Goal: Transaction & Acquisition: Book appointment/travel/reservation

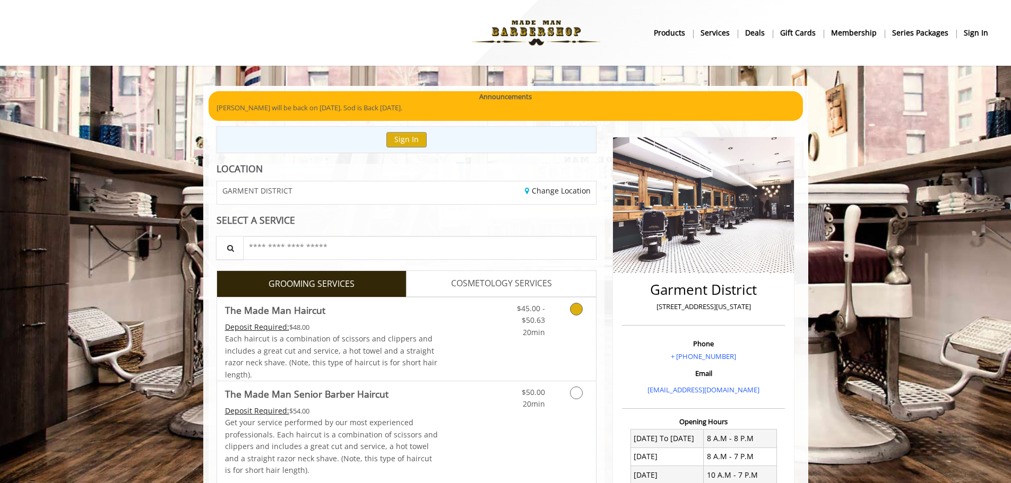
click at [482, 353] on link "Discounted Price" at bounding box center [469, 339] width 63 height 83
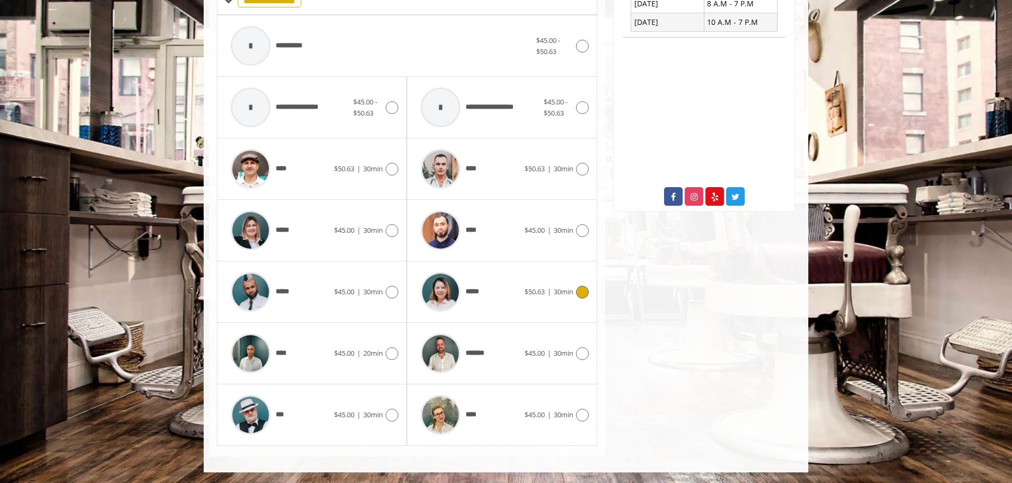
click at [475, 284] on span "*****" at bounding box center [448, 292] width 67 height 50
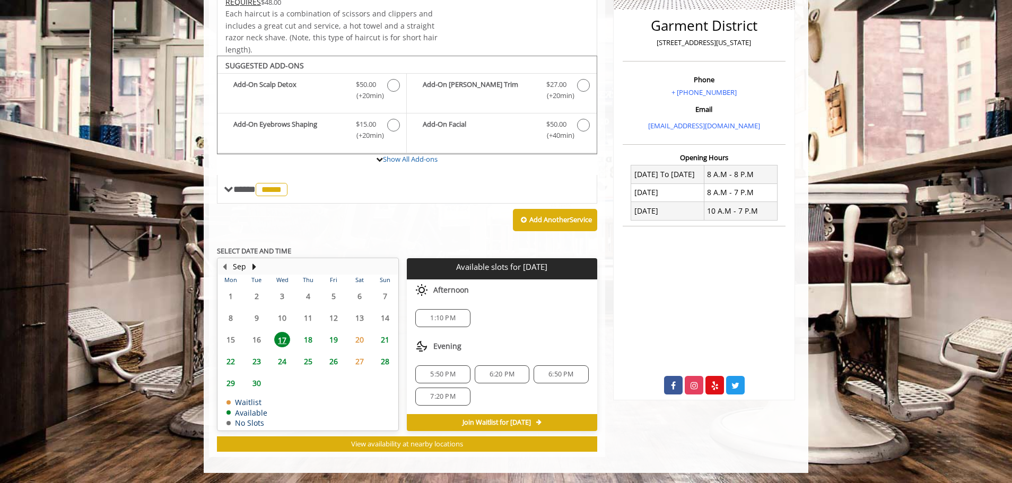
scroll to position [265, 0]
click at [441, 317] on span "1:10 PM" at bounding box center [442, 318] width 25 height 8
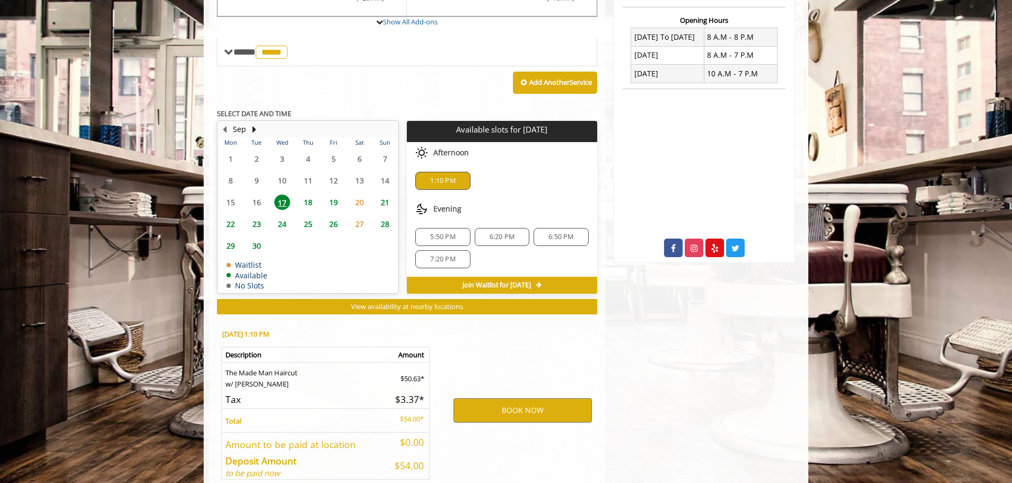
scroll to position [456, 0]
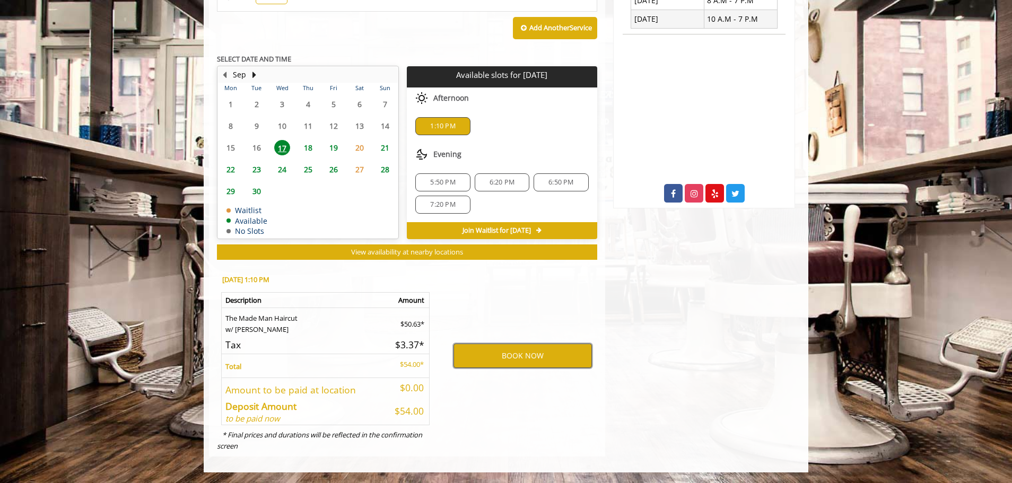
click at [529, 355] on button "BOOK NOW" at bounding box center [523, 356] width 138 height 24
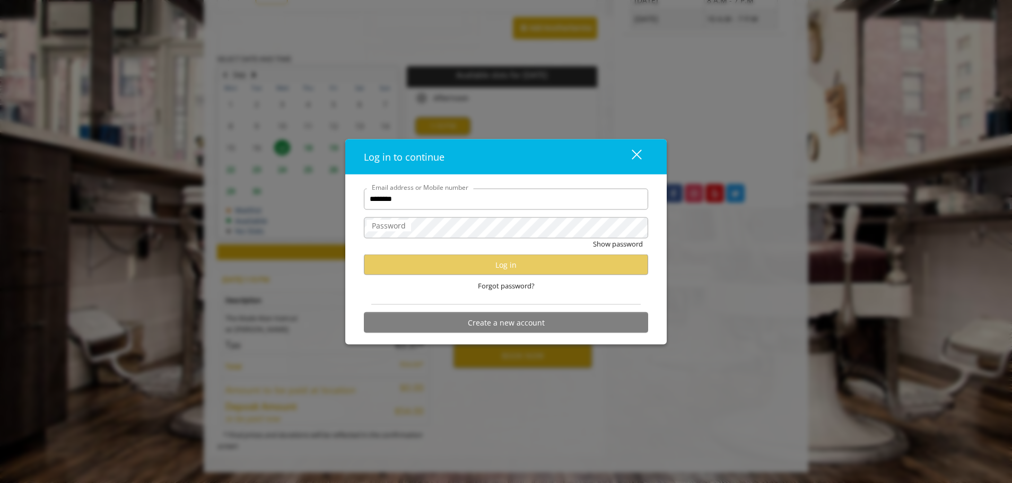
type input "**********"
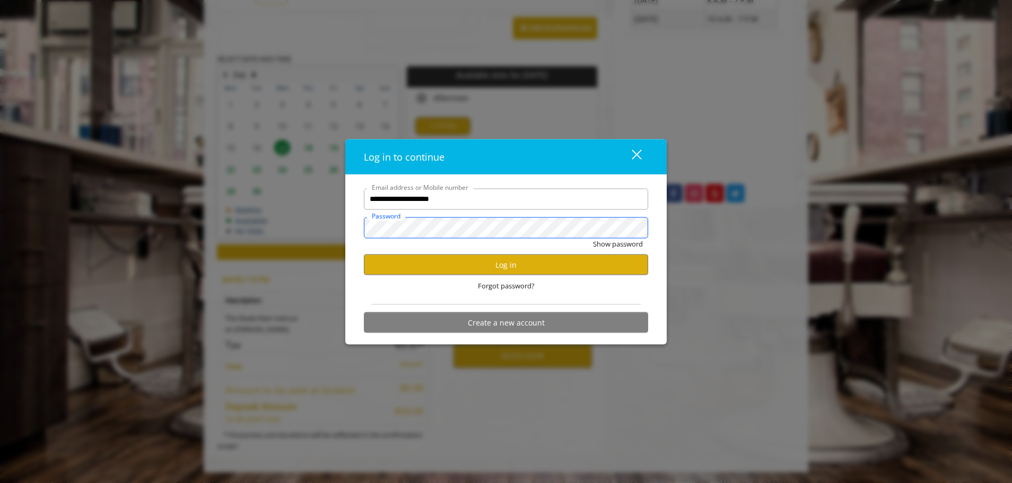
click at [593, 238] on button "Show password" at bounding box center [618, 243] width 50 height 11
click at [505, 264] on button "Log in" at bounding box center [506, 265] width 284 height 21
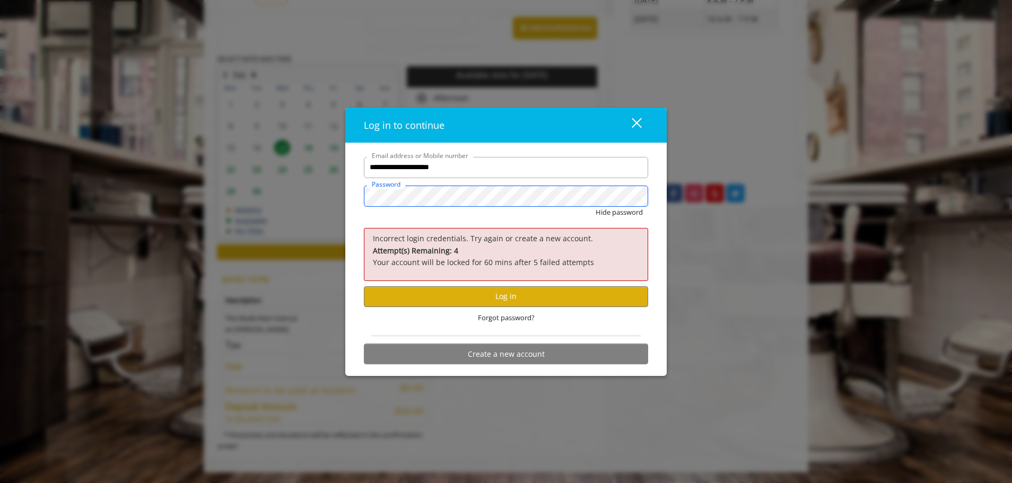
click at [298, 203] on div "**********" at bounding box center [506, 241] width 1012 height 483
click at [519, 293] on button "Log in" at bounding box center [506, 296] width 284 height 21
click at [508, 317] on span "Forgot password?" at bounding box center [506, 318] width 57 height 11
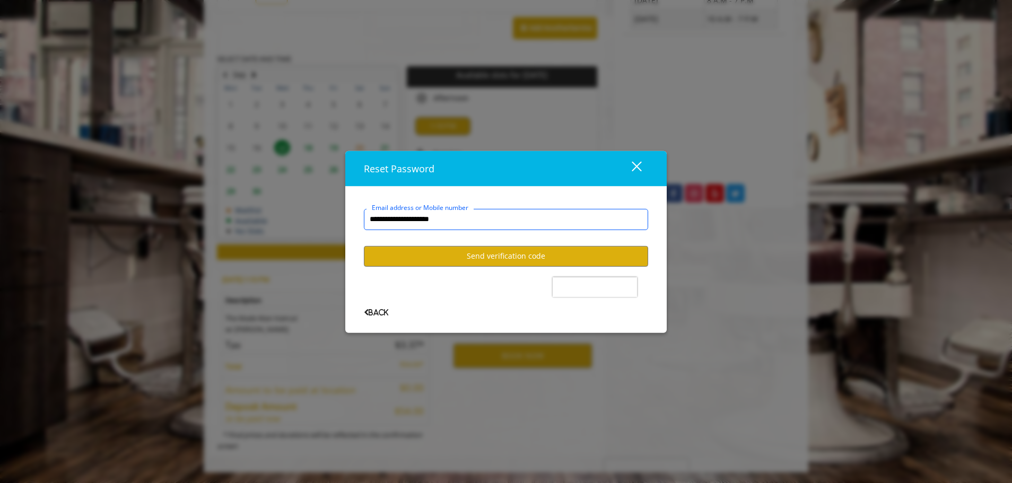
type input "**********"
click at [469, 253] on button "Send verification code" at bounding box center [506, 256] width 284 height 21
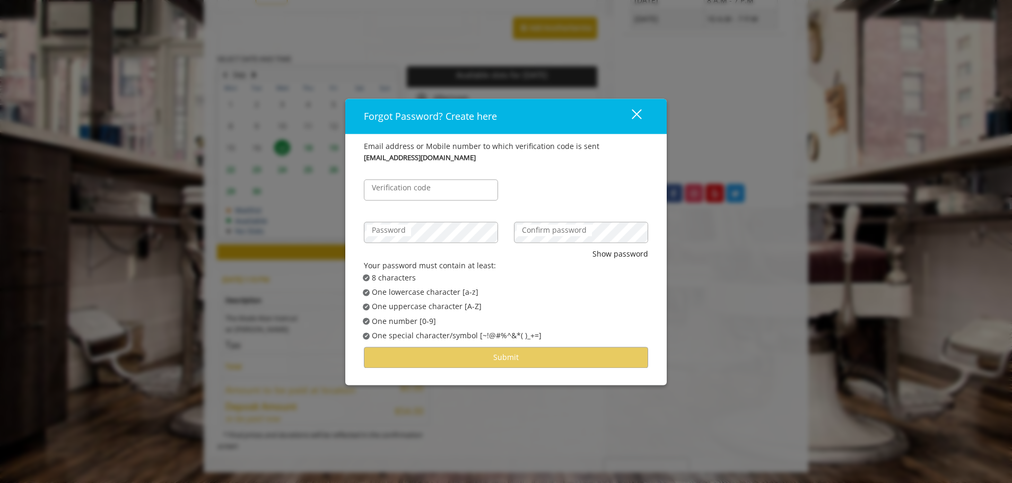
click at [418, 187] on label "Verification code" at bounding box center [402, 188] width 70 height 12
click at [418, 187] on input "Verification code" at bounding box center [431, 189] width 134 height 21
click at [404, 235] on label "Password" at bounding box center [389, 230] width 45 height 12
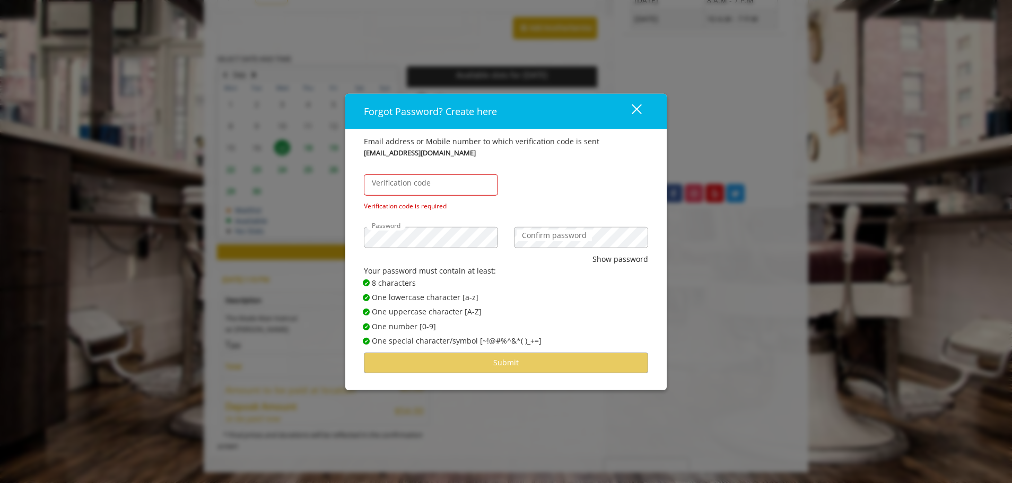
click at [413, 188] on label "Verification code" at bounding box center [402, 183] width 70 height 12
click at [413, 188] on input "Verification code" at bounding box center [431, 185] width 134 height 21
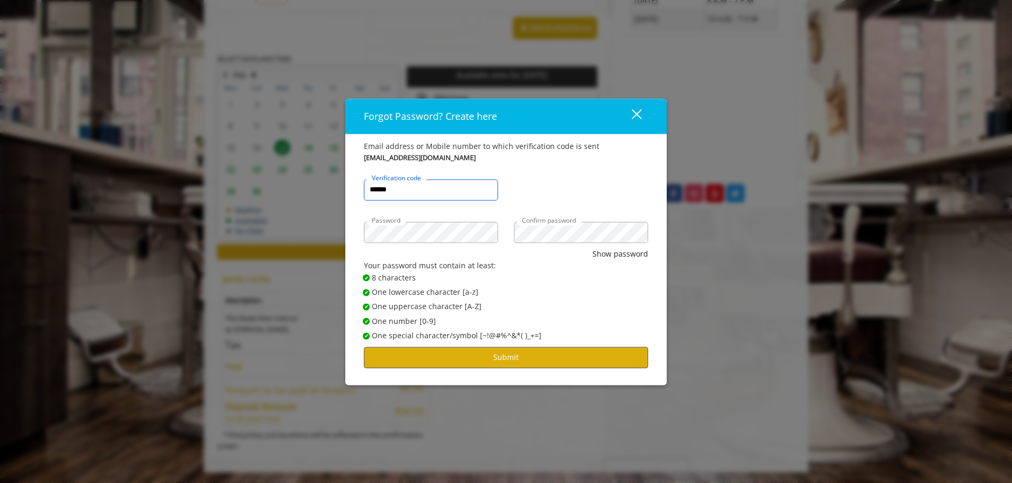
type input "******"
click at [511, 360] on button "Submit" at bounding box center [506, 358] width 284 height 21
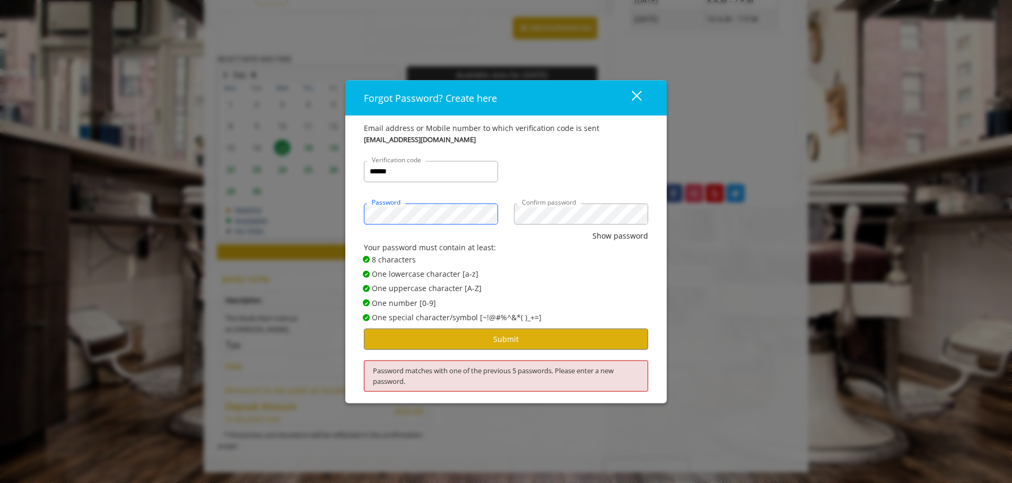
click at [319, 220] on div "Forgot Password? Create here close Email address or Mobile number to which veri…" at bounding box center [506, 241] width 1012 height 483
click at [593, 230] on button "Show password" at bounding box center [621, 236] width 56 height 12
click at [506, 332] on button "Submit" at bounding box center [506, 339] width 284 height 21
click at [333, 204] on div "Forgot Password? Create here close Email address or Mobile number to which veri…" at bounding box center [506, 241] width 1012 height 483
click at [502, 332] on button "Submit" at bounding box center [506, 339] width 284 height 21
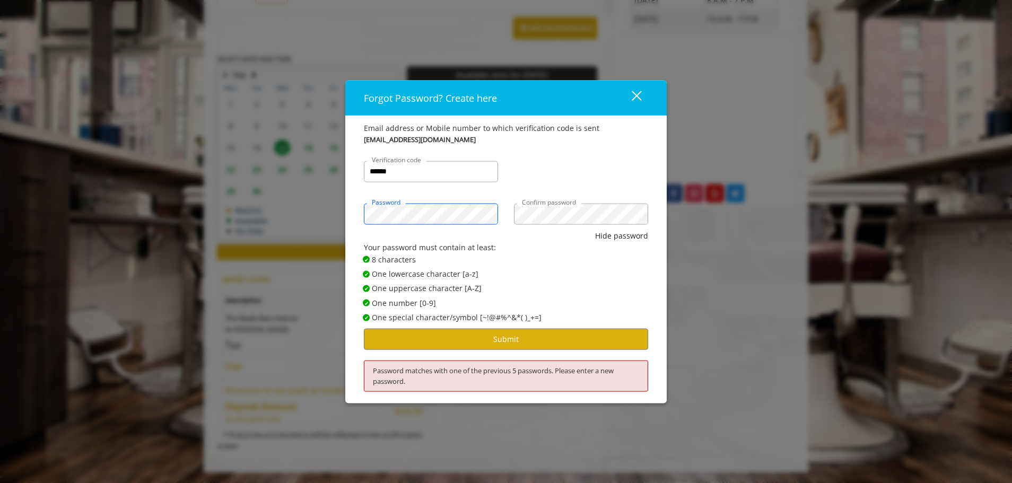
click at [332, 206] on div "Forgot Password? Create here close Email address or Mobile number to which veri…" at bounding box center [506, 241] width 1012 height 483
click at [558, 340] on button "Submit" at bounding box center [506, 339] width 284 height 21
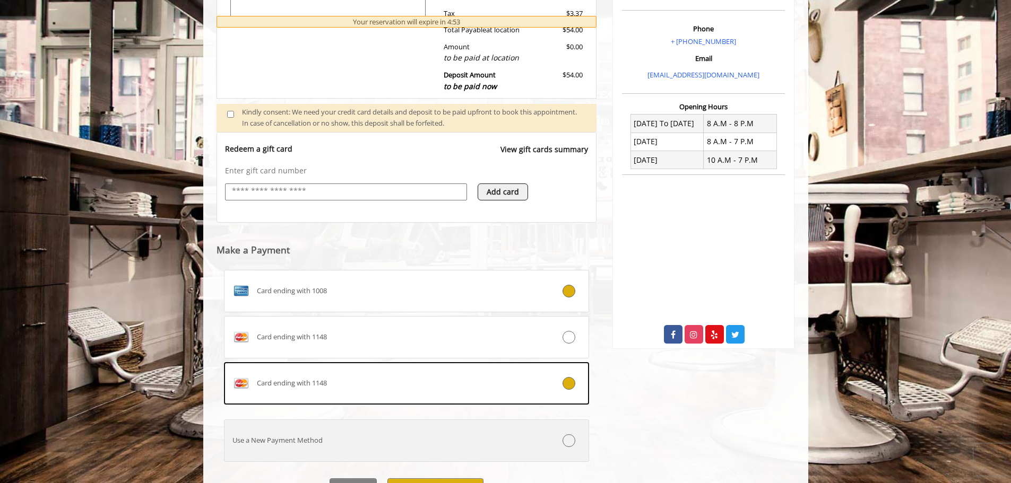
scroll to position [371, 0]
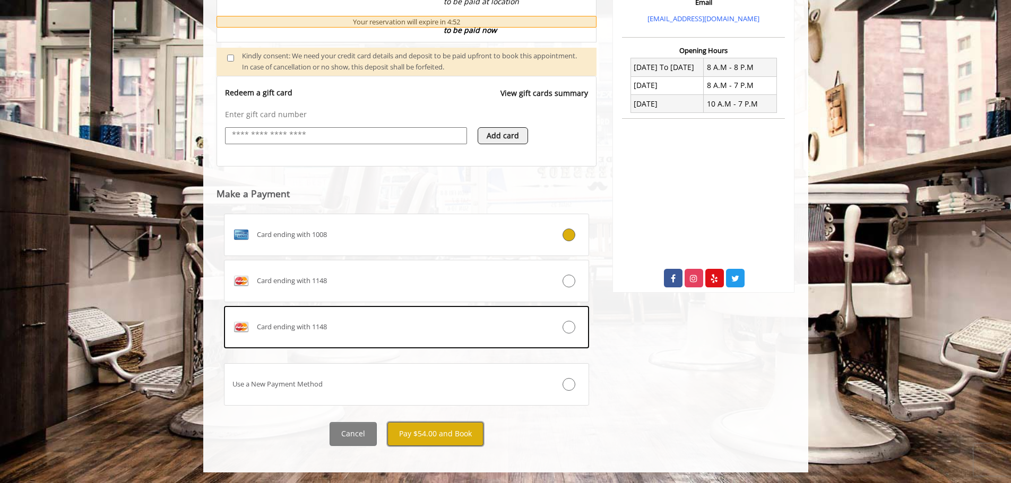
click at [426, 435] on button "Pay $54.00 and Book" at bounding box center [435, 434] width 96 height 24
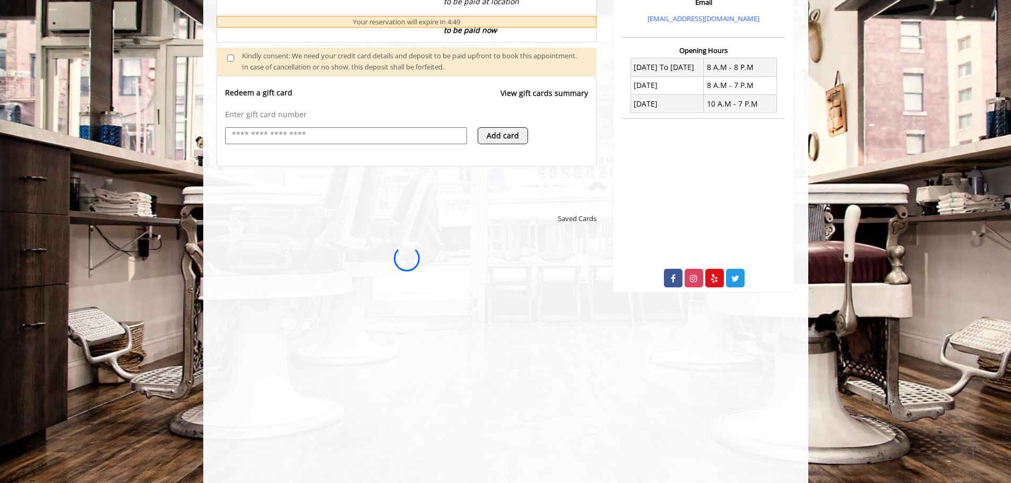
scroll to position [0, 0]
